Goal: Information Seeking & Learning: Learn about a topic

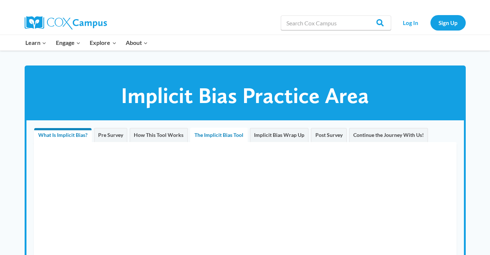
click at [214, 135] on span "The Implicit Bias Tool" at bounding box center [219, 135] width 49 height 6
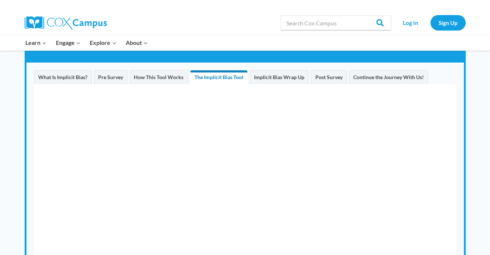
scroll to position [56, 0]
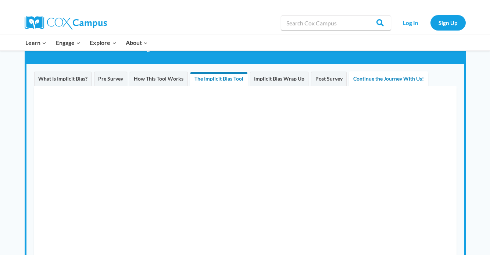
click at [388, 81] on span "Continue the Journey With Us!" at bounding box center [388, 78] width 71 height 6
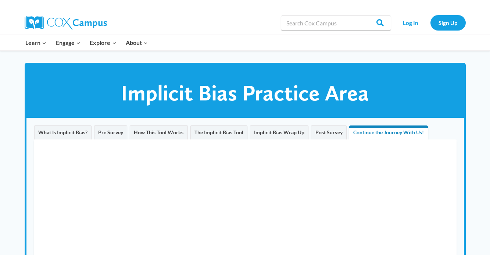
scroll to position [0, 0]
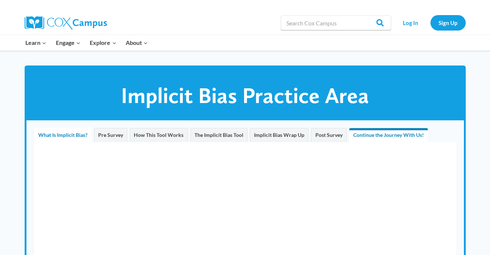
click at [40, 140] on link "What Is Implicit Bias?" at bounding box center [63, 135] width 58 height 15
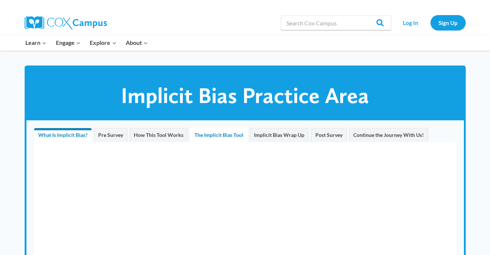
click at [216, 135] on span "The Implicit Bias Tool" at bounding box center [219, 135] width 49 height 6
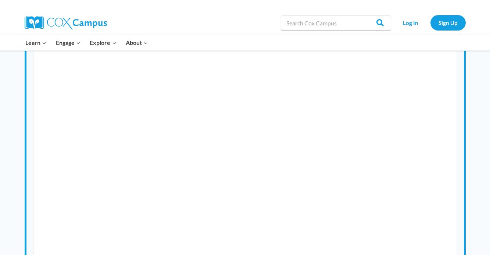
scroll to position [96, 0]
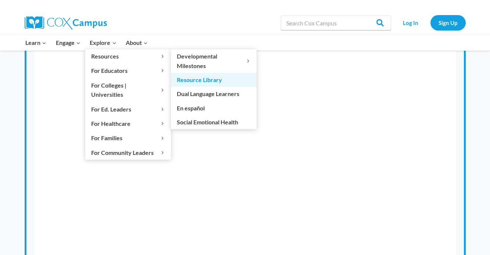
click at [190, 84] on link "Resource Library" at bounding box center [214, 80] width 86 height 14
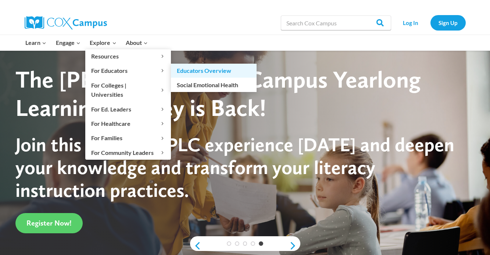
click at [188, 68] on link "Educators Overview" at bounding box center [214, 71] width 86 height 14
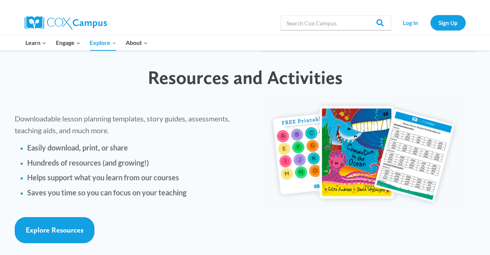
scroll to position [1671, 0]
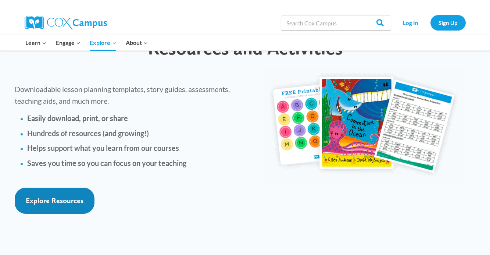
click at [54, 188] on link "Explore Resources" at bounding box center [55, 201] width 80 height 26
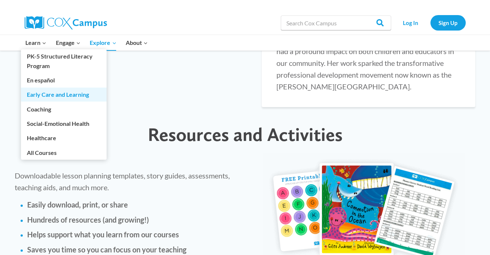
scroll to position [1539, 0]
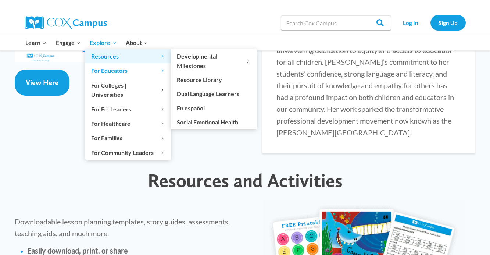
click at [140, 58] on span "Resources Expand" at bounding box center [128, 56] width 74 height 10
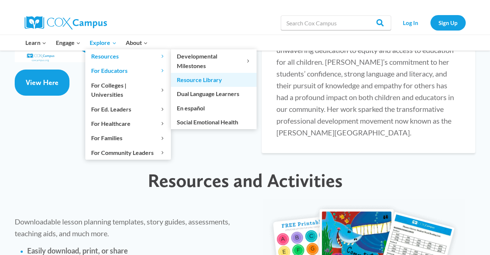
click at [188, 84] on link "Resource Library" at bounding box center [214, 80] width 86 height 14
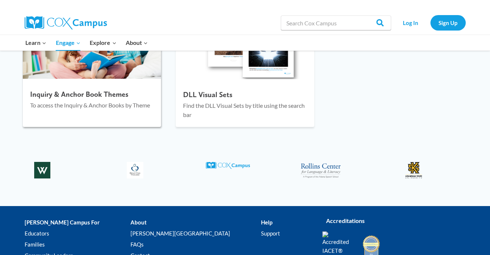
scroll to position [1018, 0]
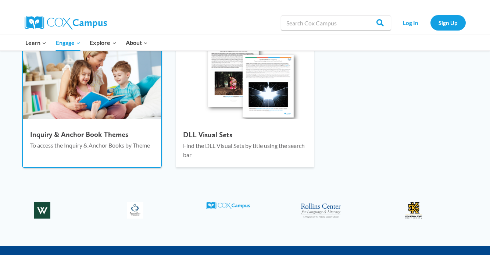
click at [54, 152] on div "Inquiry & Anchor Book Themes To access the Inquiry & Anchor Books by Theme" at bounding box center [92, 141] width 139 height 31
click at [83, 129] on div "Inquiry & Anchor Book Themes To access the Inquiry & Anchor Books by Theme" at bounding box center [92, 141] width 139 height 31
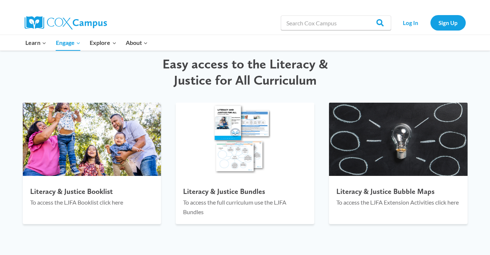
scroll to position [779, 0]
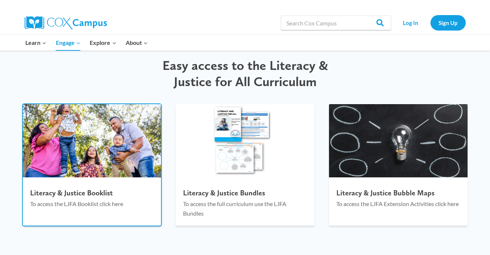
click at [101, 185] on div "Literacy & Justice Booklist To access the LJFA Booklist click here" at bounding box center [92, 200] width 139 height 31
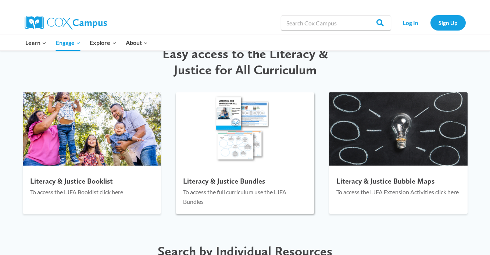
scroll to position [794, 0]
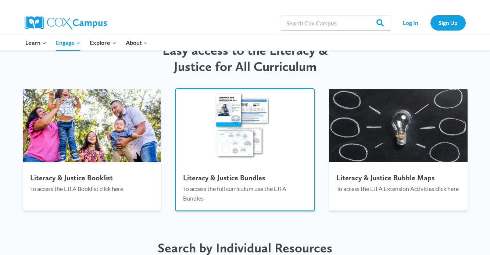
click at [233, 184] on div "Literacy & Justice Bundles To access the full curriculum use the LJFA Bundles" at bounding box center [245, 190] width 139 height 40
